Goal: Task Accomplishment & Management: Manage account settings

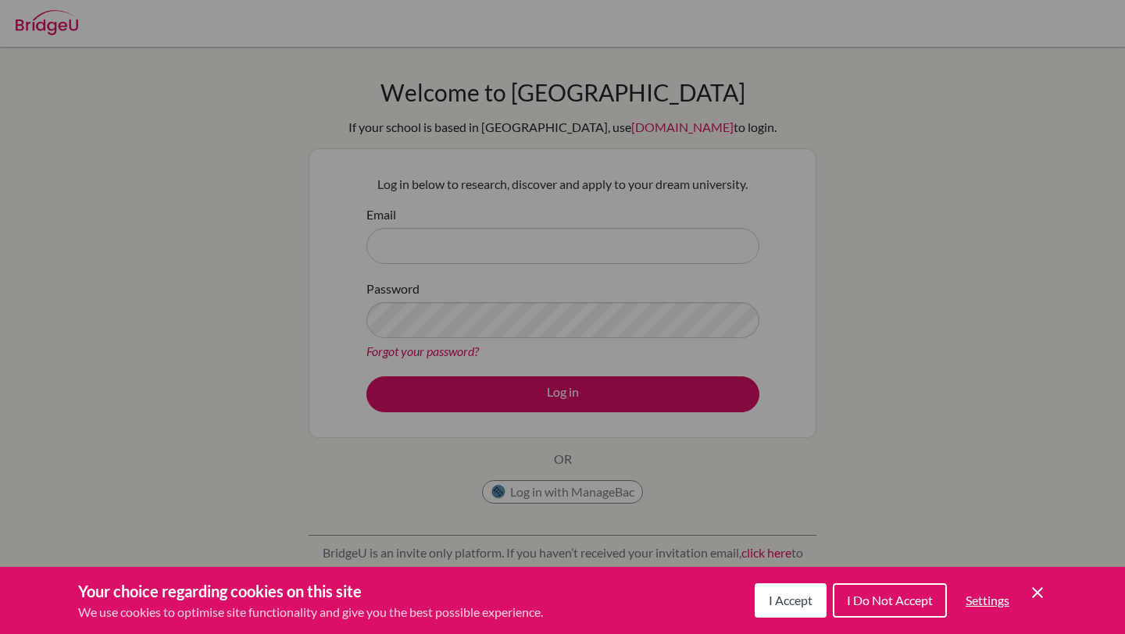
click at [644, 212] on div "Cookie Preferences" at bounding box center [562, 317] width 1125 height 634
click at [692, 498] on div "Cookie Preferences" at bounding box center [562, 317] width 1125 height 634
click at [792, 605] on span "I Accept" at bounding box center [791, 600] width 44 height 15
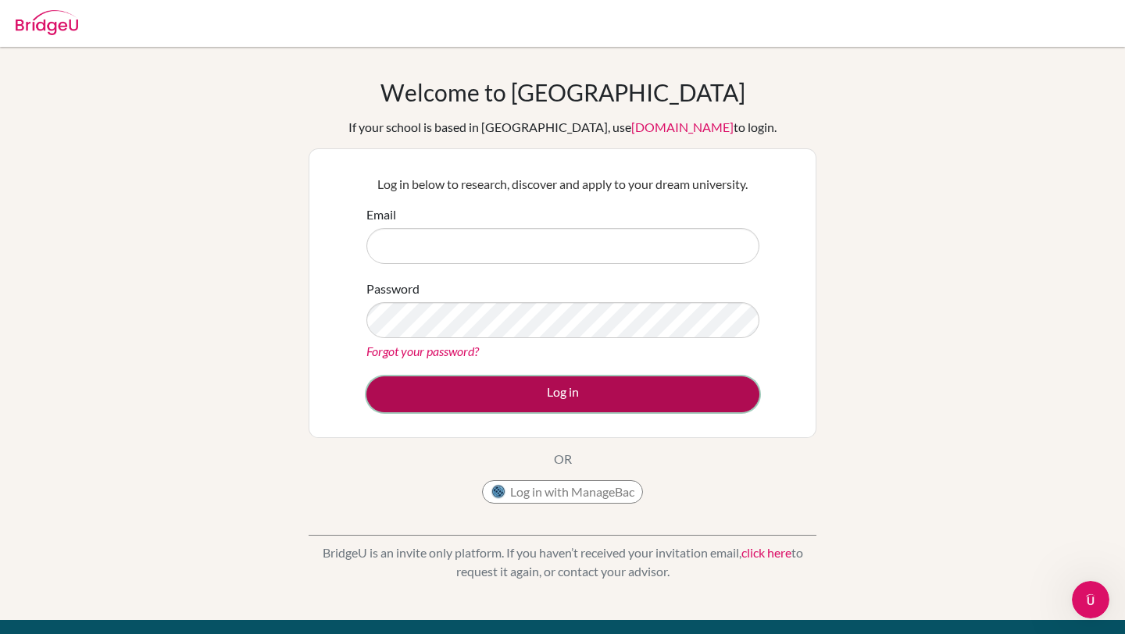
click at [613, 388] on button "Log in" at bounding box center [562, 394] width 393 height 36
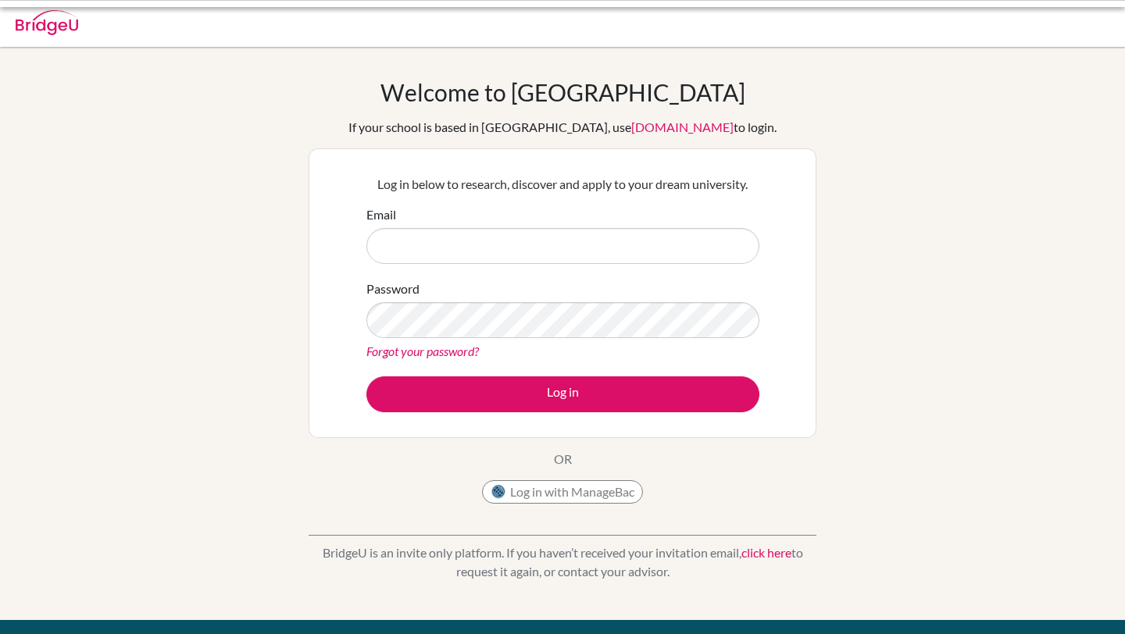
click at [634, 251] on input "Email" at bounding box center [562, 246] width 393 height 36
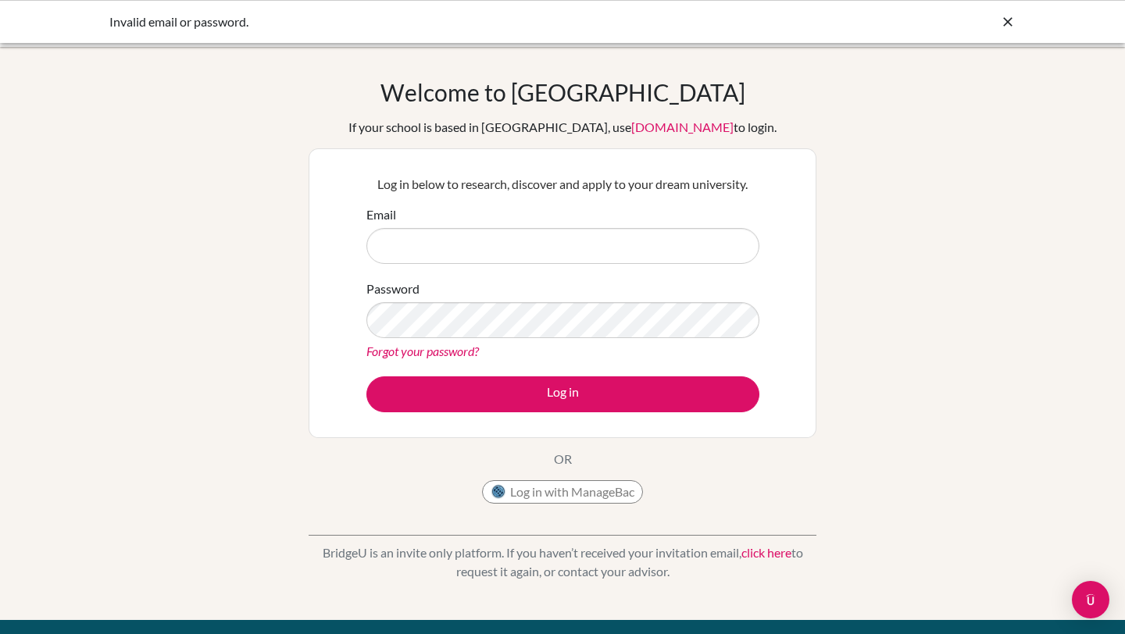
type input "[DOMAIN_NAME][EMAIL_ADDRESS][DOMAIN_NAME]"
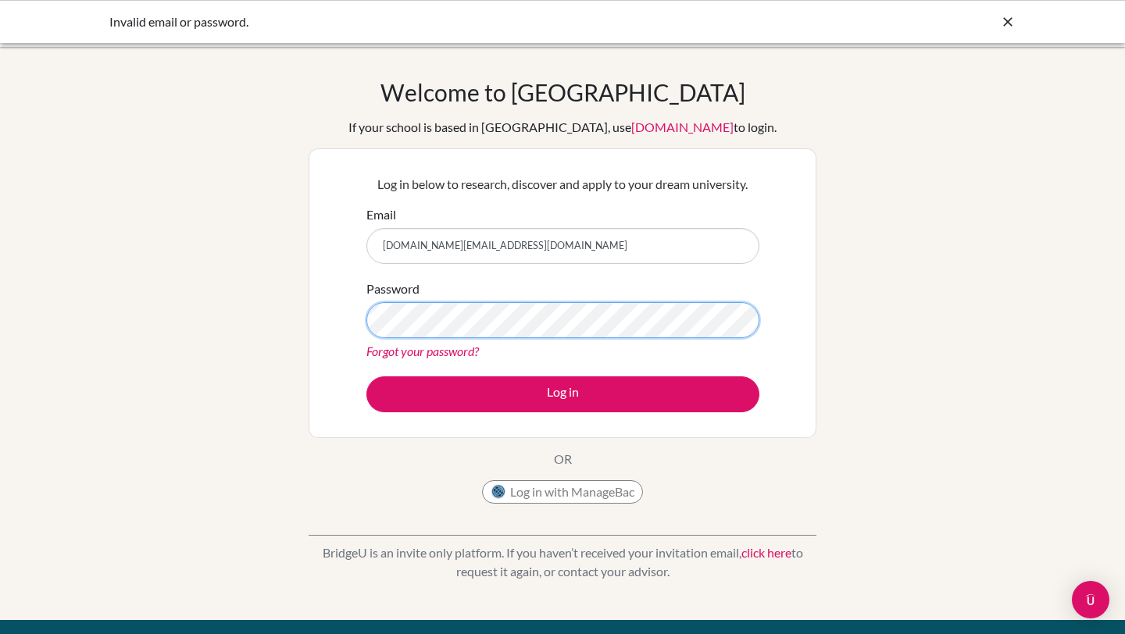
click at [366, 376] on button "Log in" at bounding box center [562, 394] width 393 height 36
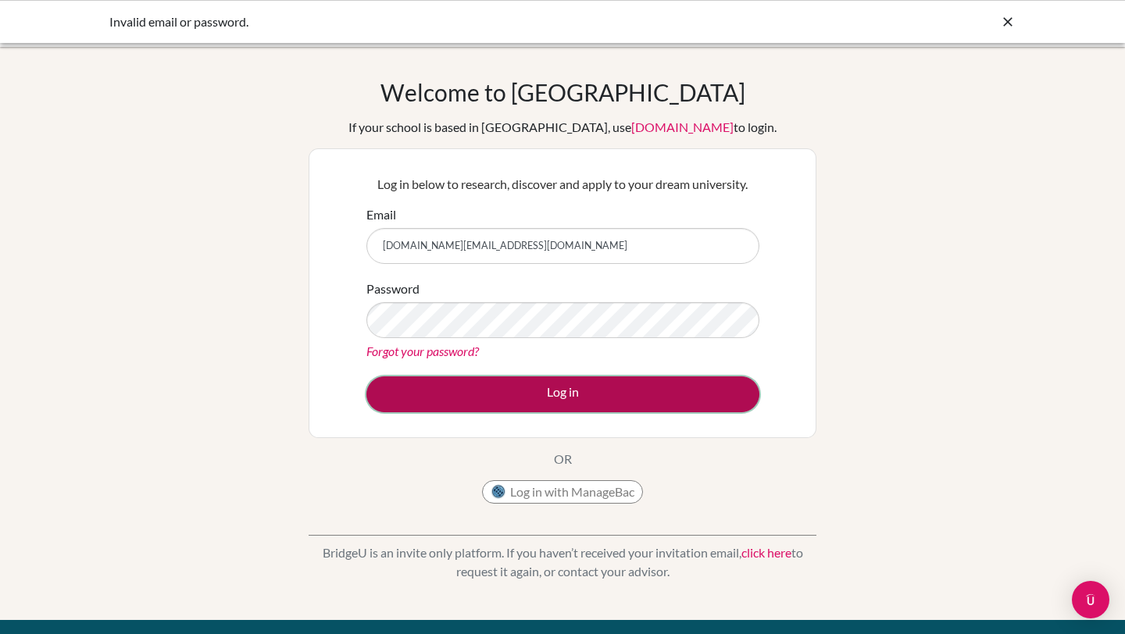
click at [593, 384] on button "Log in" at bounding box center [562, 394] width 393 height 36
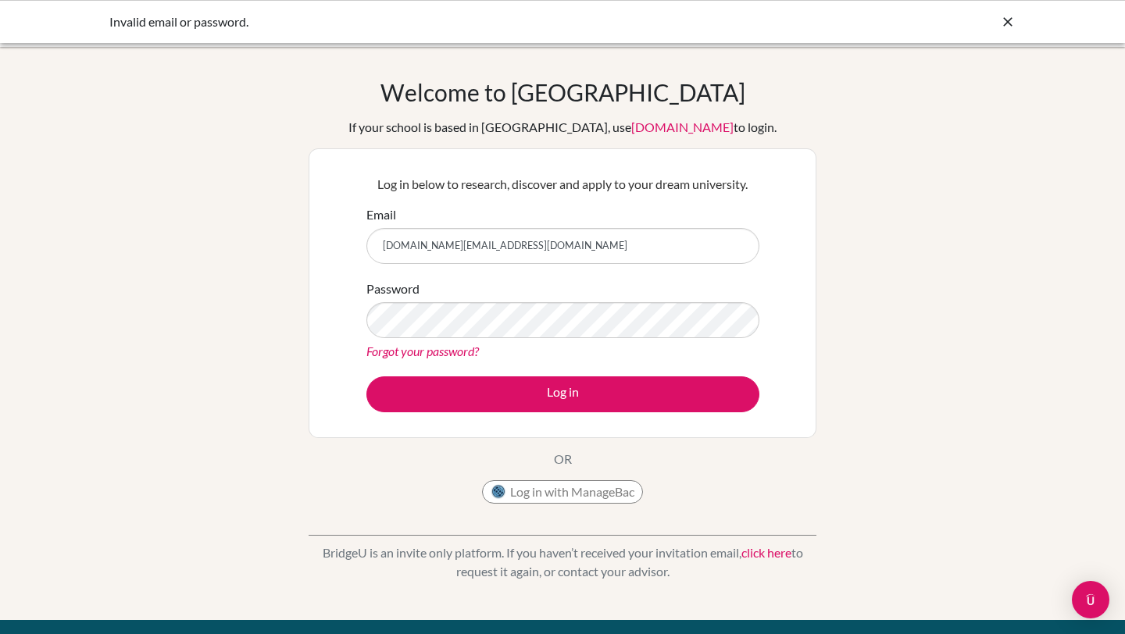
click at [530, 339] on div "Password Forgot your password?" at bounding box center [562, 320] width 393 height 81
click at [366, 376] on button "Log in" at bounding box center [562, 394] width 393 height 36
click at [584, 487] on button "Log in with ManageBac" at bounding box center [562, 491] width 161 height 23
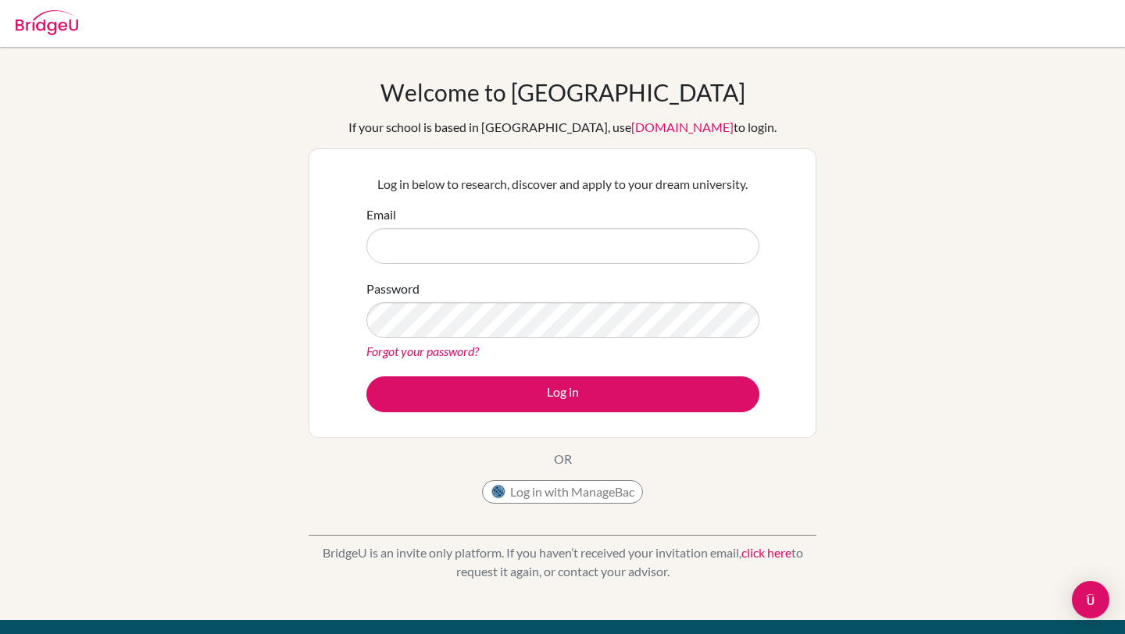
type input "[DOMAIN_NAME][EMAIL_ADDRESS][DOMAIN_NAME]"
click at [413, 350] on link "Forgot your password?" at bounding box center [422, 351] width 112 height 15
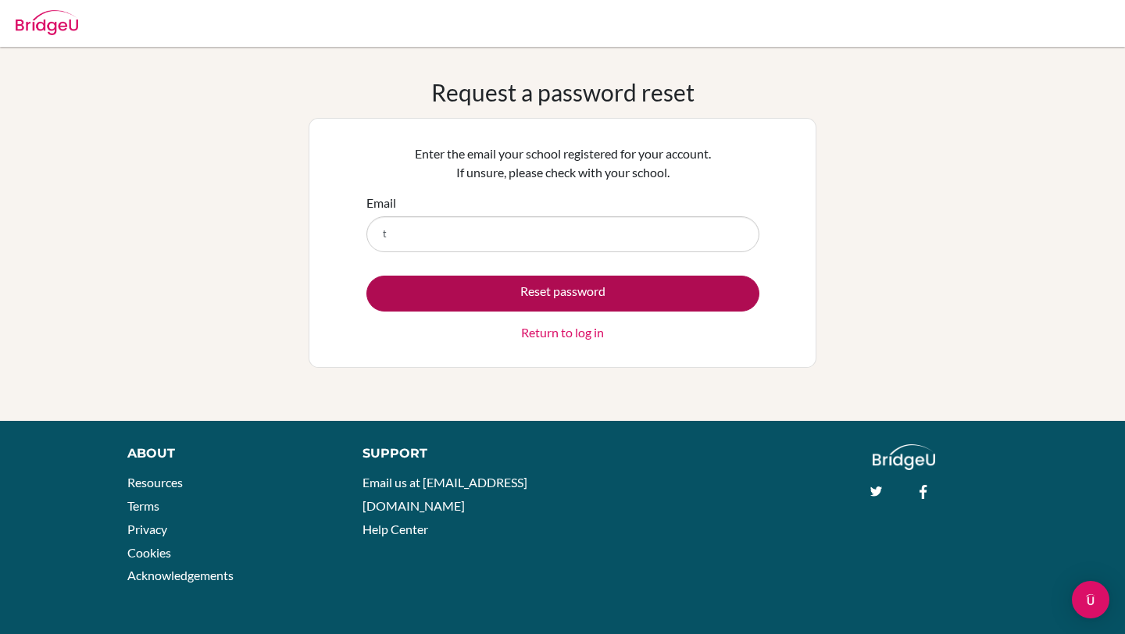
type input "[DOMAIN_NAME][EMAIL_ADDRESS][DOMAIN_NAME]"
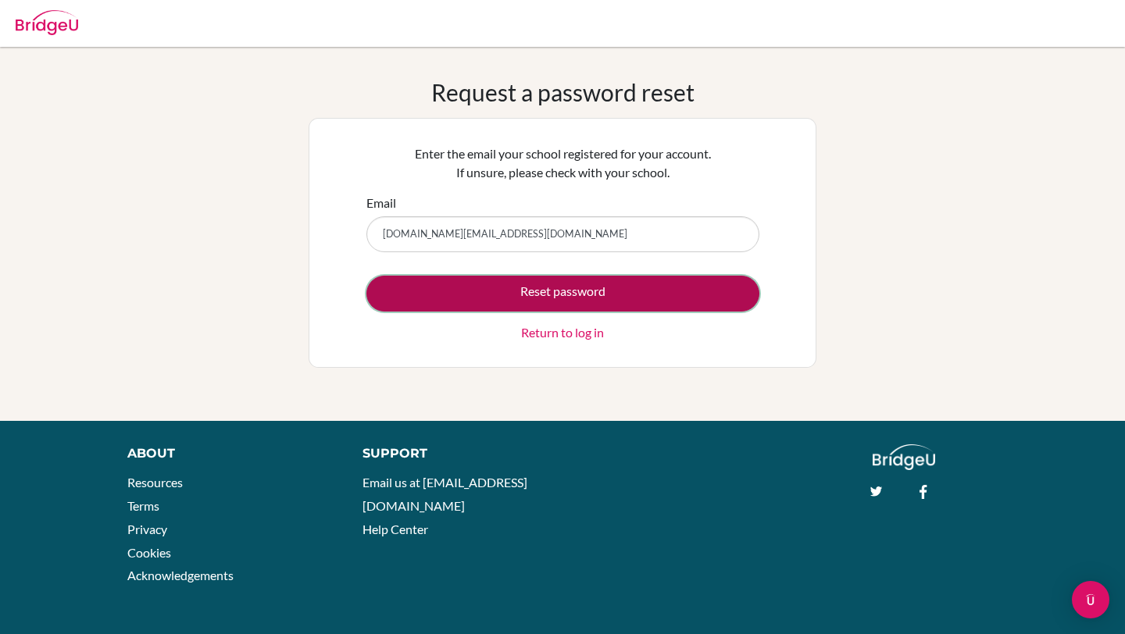
click at [534, 291] on button "Reset password" at bounding box center [562, 294] width 393 height 36
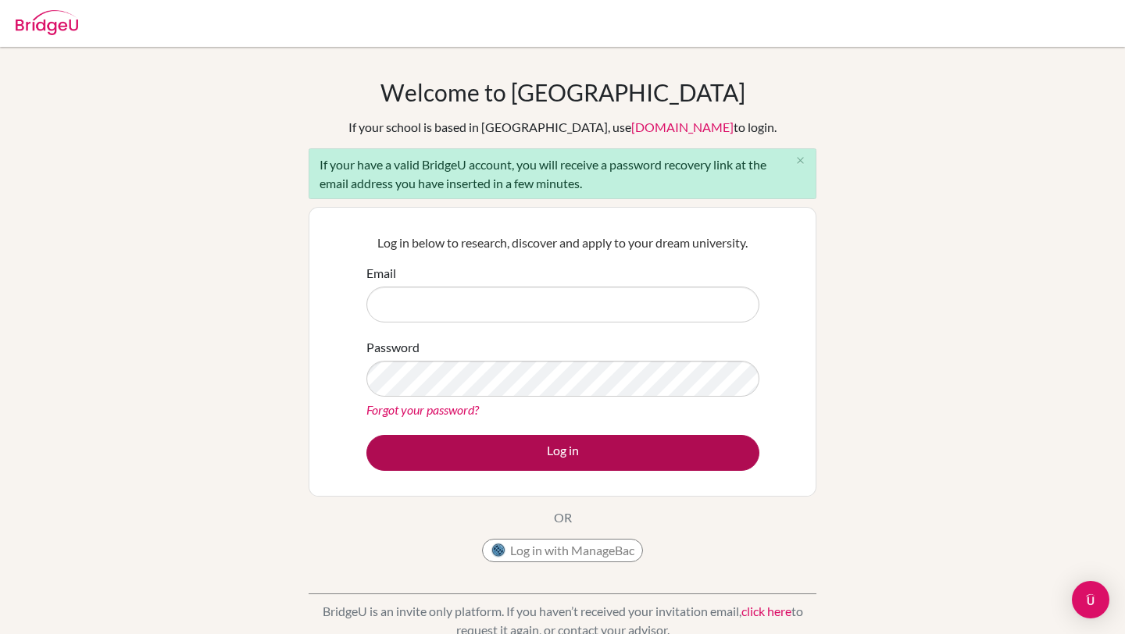
type input "[DOMAIN_NAME][EMAIL_ADDRESS][DOMAIN_NAME]"
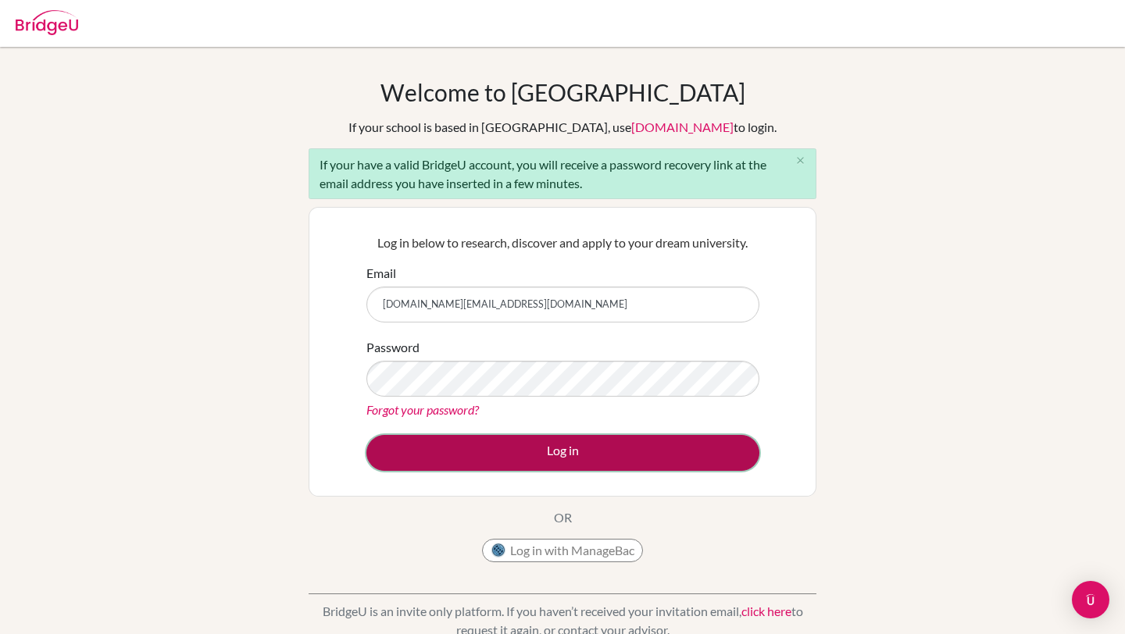
click at [503, 464] on button "Log in" at bounding box center [562, 453] width 393 height 36
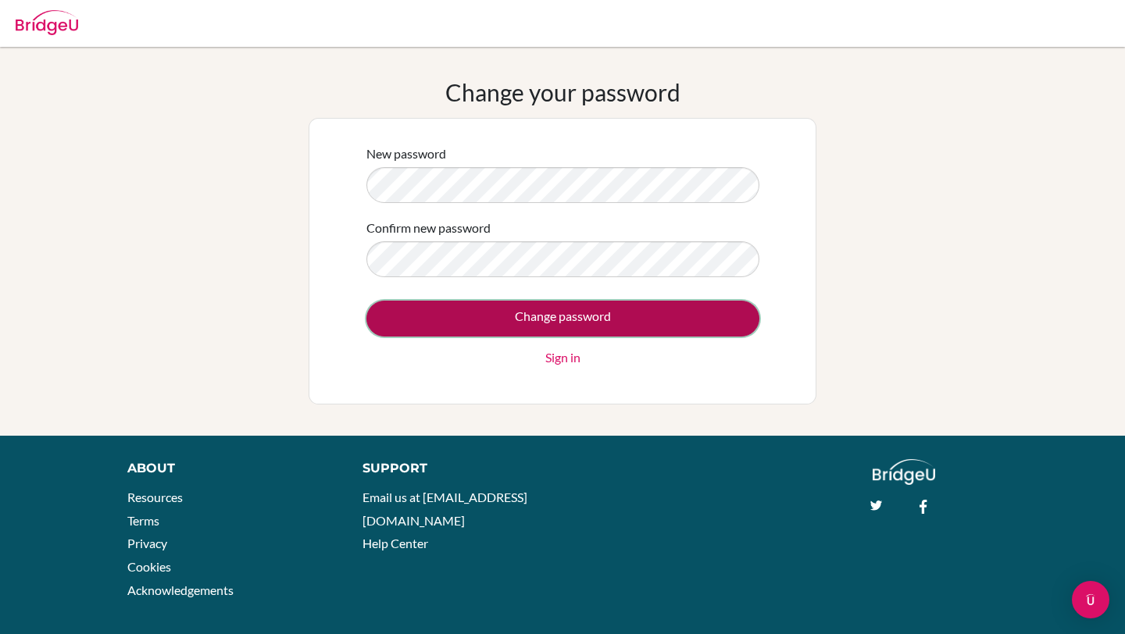
click at [508, 333] on input "Change password" at bounding box center [562, 319] width 393 height 36
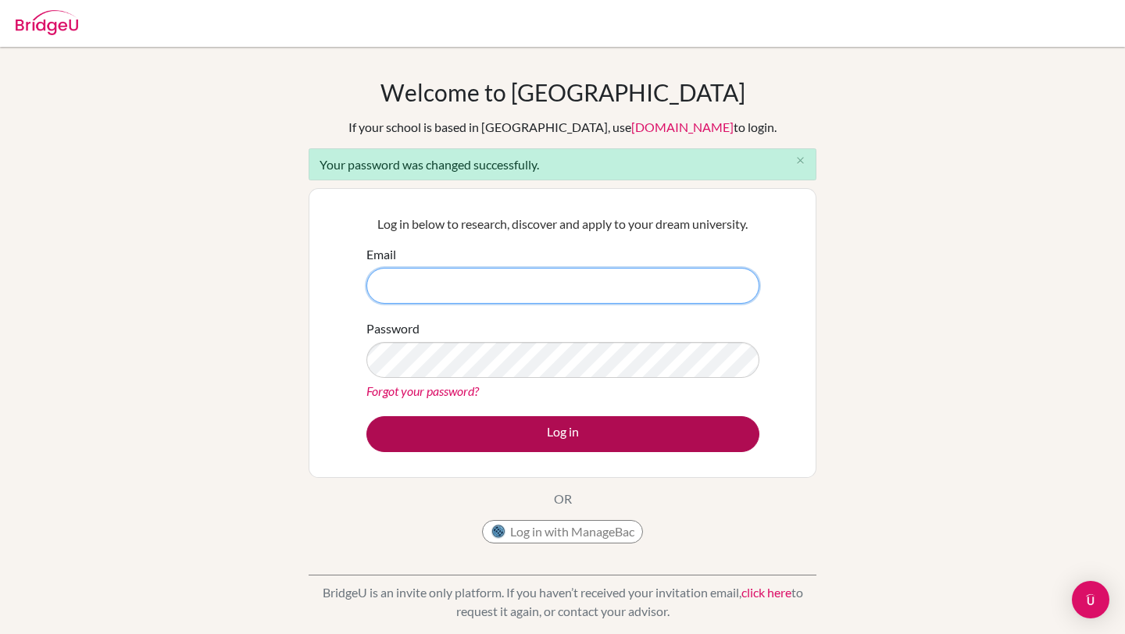
type input "[DOMAIN_NAME][EMAIL_ADDRESS][DOMAIN_NAME]"
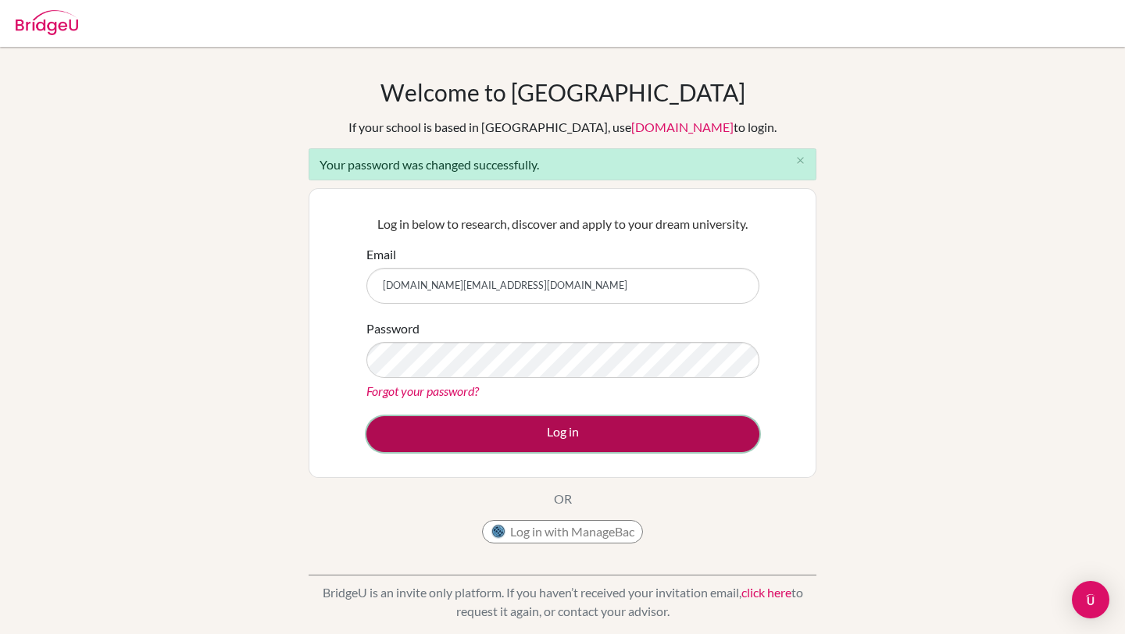
click at [604, 430] on button "Log in" at bounding box center [562, 434] width 393 height 36
